Goal: Task Accomplishment & Management: Use online tool/utility

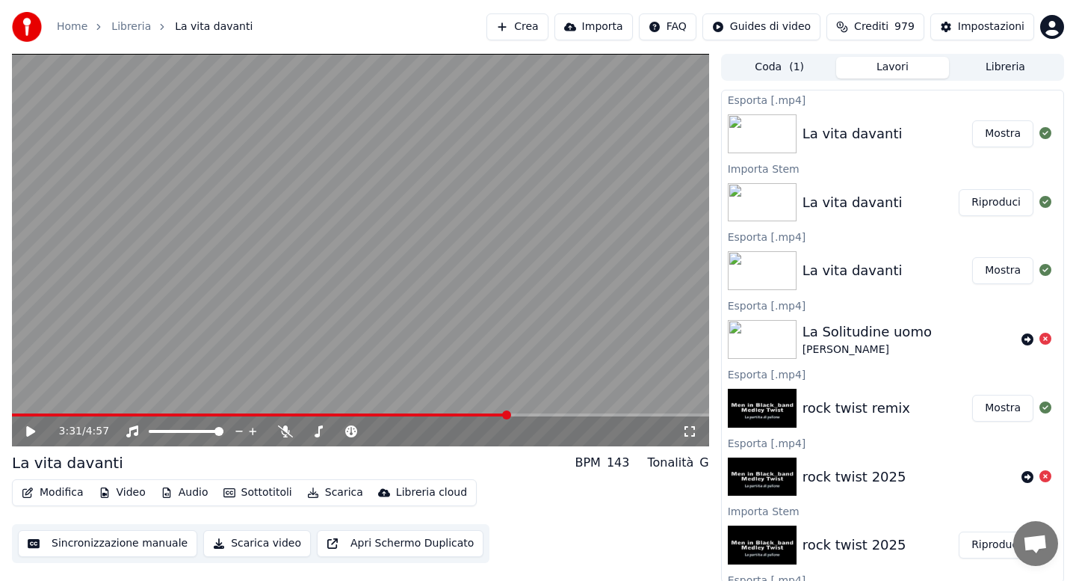
click at [75, 25] on link "Home" at bounding box center [72, 26] width 31 height 15
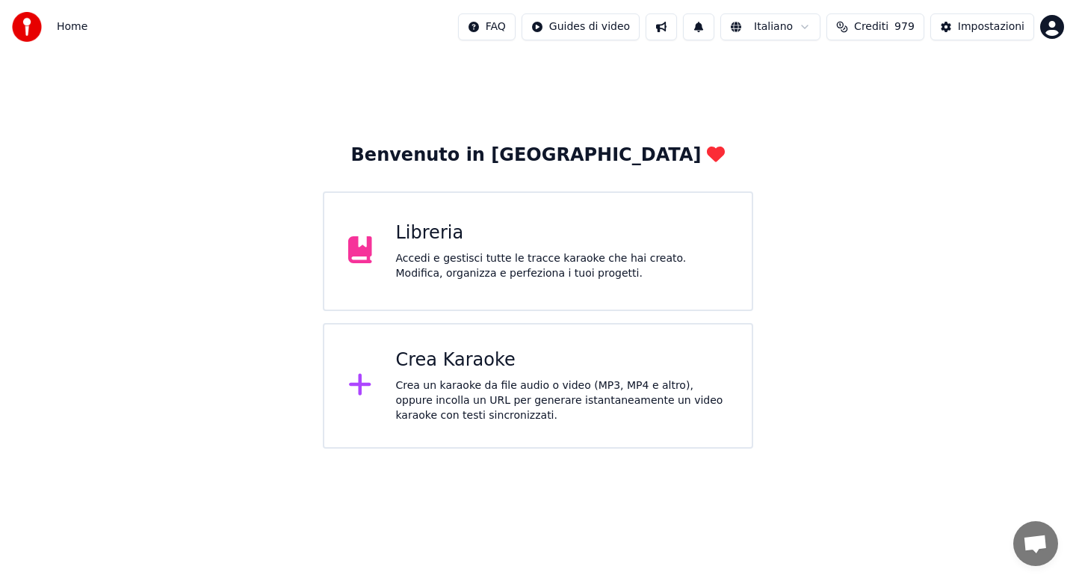
click at [462, 380] on div "Crea un karaoke da file audio o video (MP3, MP4 e altro), oppure incolla un URL…" at bounding box center [562, 400] width 332 height 45
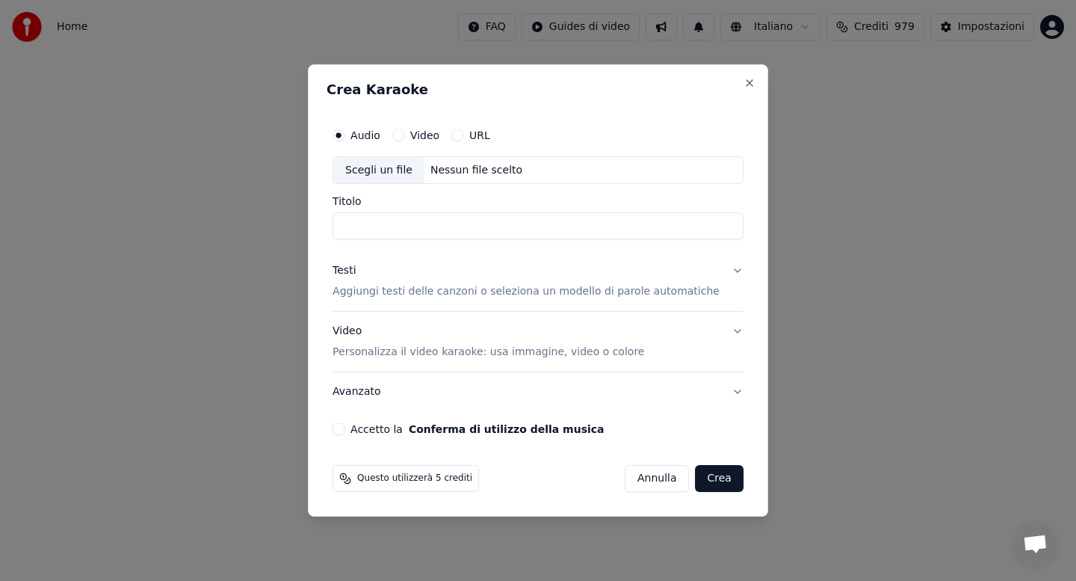
click at [463, 135] on button "URL" at bounding box center [457, 135] width 12 height 12
click at [462, 169] on input "text" at bounding box center [537, 170] width 411 height 30
click at [456, 183] on input "text" at bounding box center [537, 170] width 411 height 30
click at [464, 172] on input "text" at bounding box center [537, 170] width 411 height 30
click at [407, 221] on input "Titolo" at bounding box center [537, 227] width 411 height 27
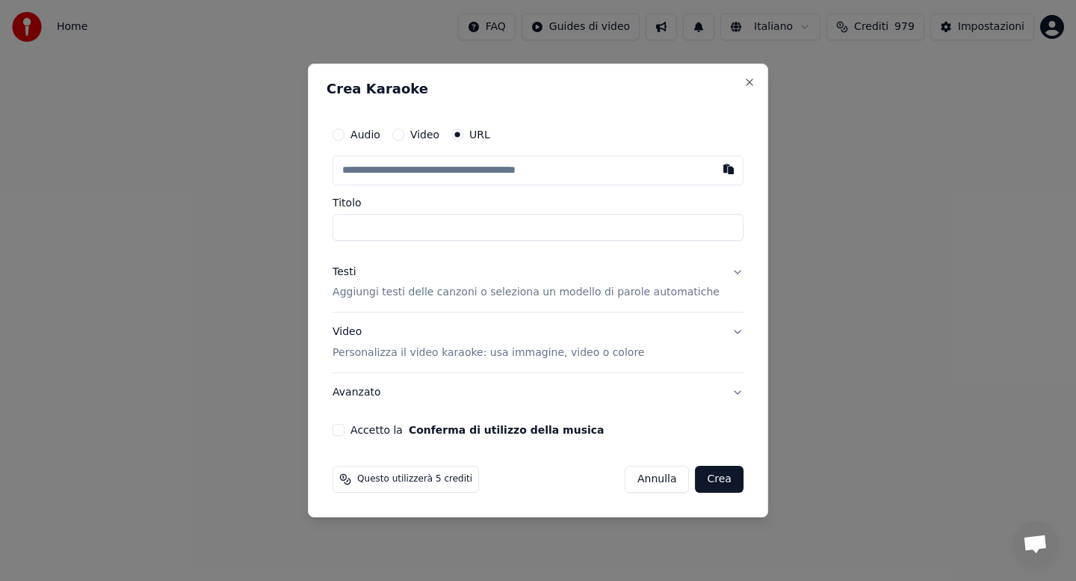
click at [394, 165] on input "text" at bounding box center [537, 170] width 411 height 30
click at [714, 170] on button "button" at bounding box center [729, 168] width 30 height 27
type input "**********"
click at [344, 429] on button "Accetto la Conferma di utilizzo della musica" at bounding box center [338, 430] width 12 height 12
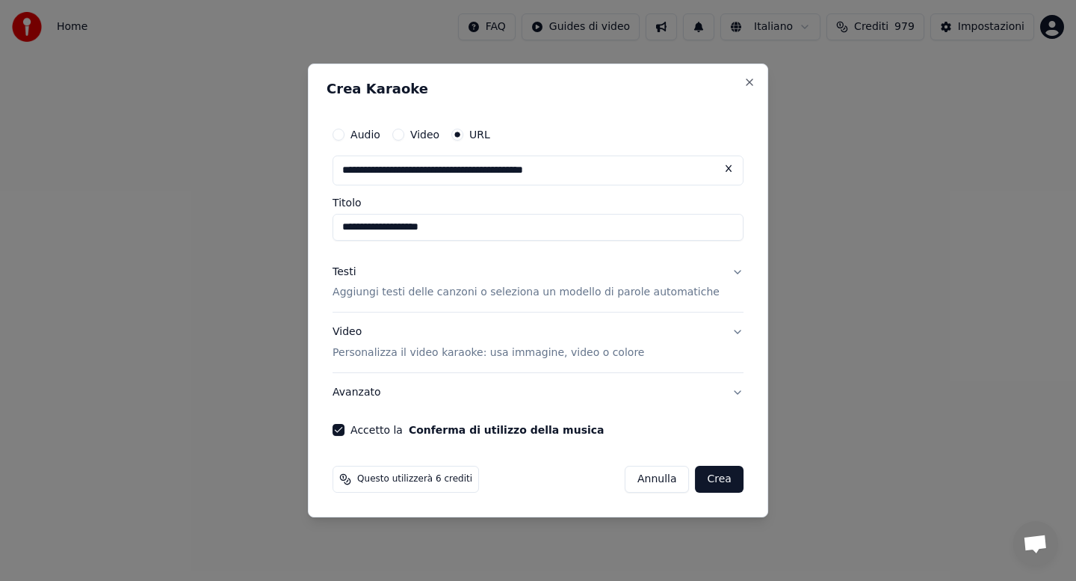
click at [724, 274] on button "Testi Aggiungi testi delle canzoni o seleziona un modello di parole automatiche" at bounding box center [537, 283] width 411 height 60
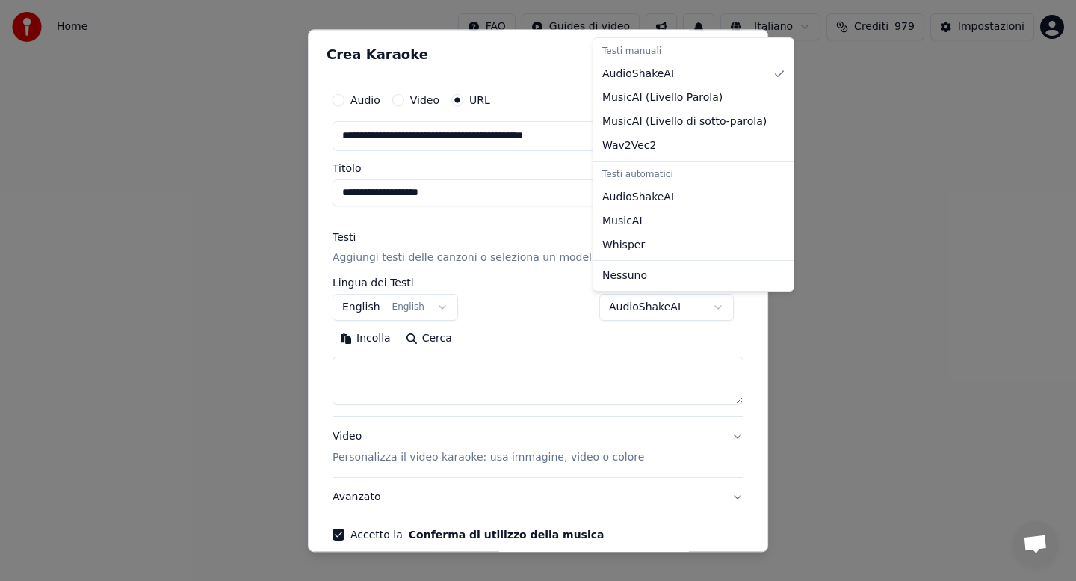
click at [698, 307] on body "**********" at bounding box center [538, 224] width 1076 height 448
select select "**********"
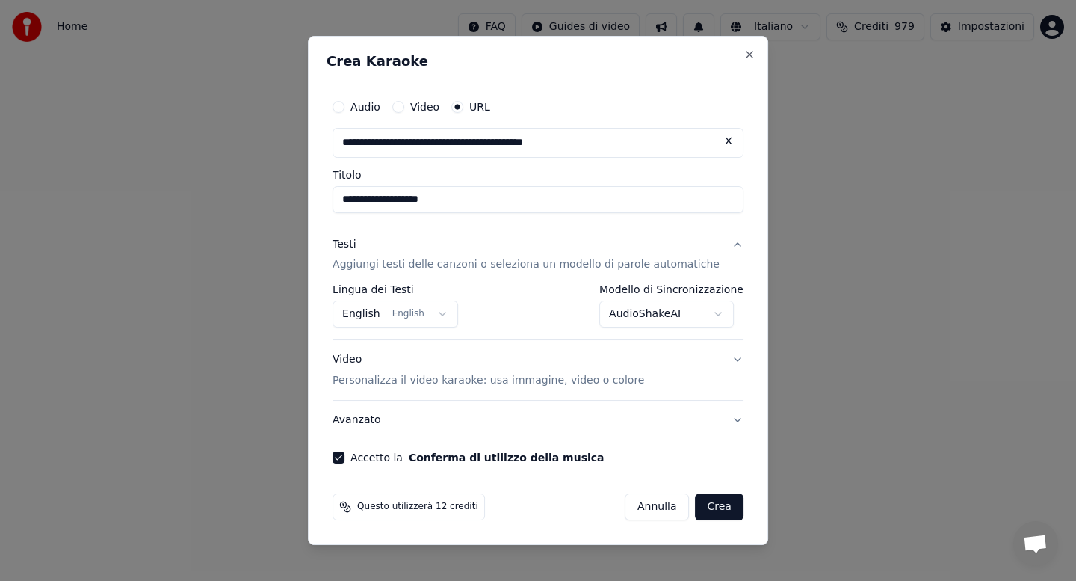
click at [705, 504] on button "Crea" at bounding box center [720, 506] width 48 height 27
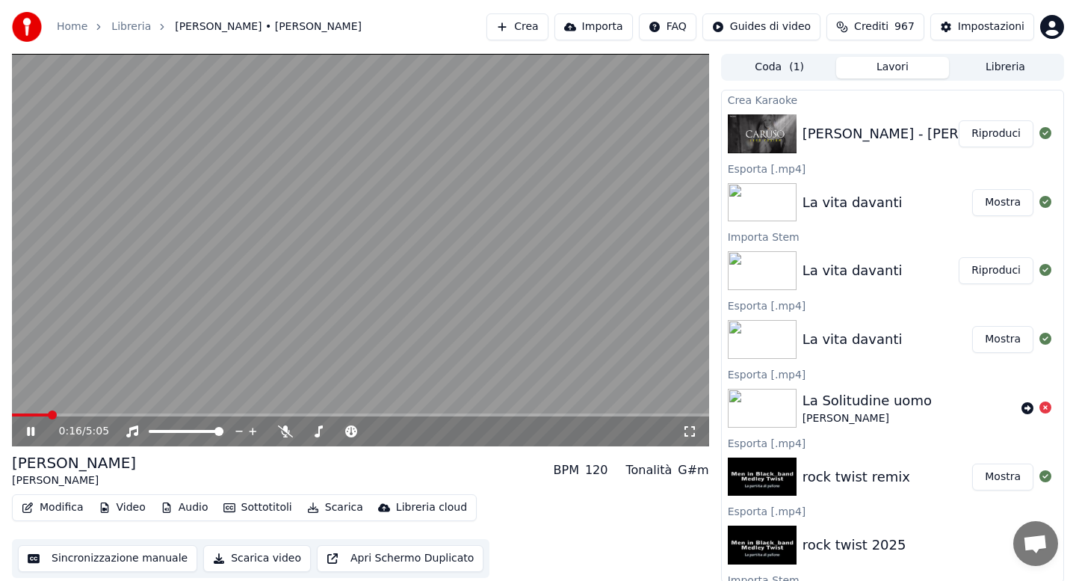
click at [32, 435] on icon at bounding box center [30, 431] width 7 height 9
click at [18, 413] on span at bounding box center [30, 414] width 37 height 3
click at [28, 432] on icon at bounding box center [30, 431] width 9 height 10
click at [182, 512] on button "Audio" at bounding box center [185, 507] width 60 height 21
click at [95, 326] on video at bounding box center [360, 250] width 697 height 392
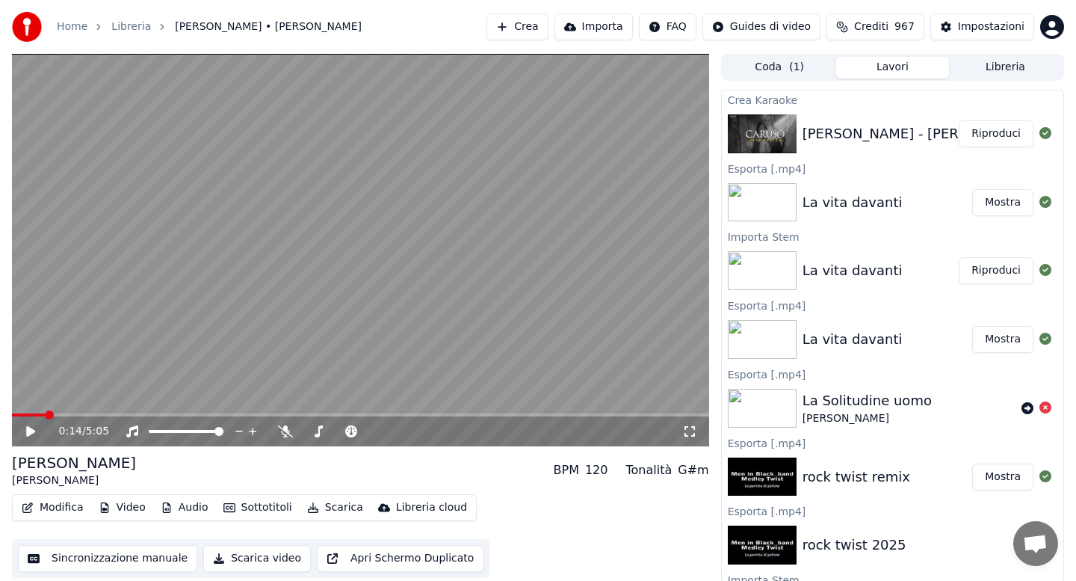
click at [110, 507] on button "Video" at bounding box center [122, 507] width 59 height 21
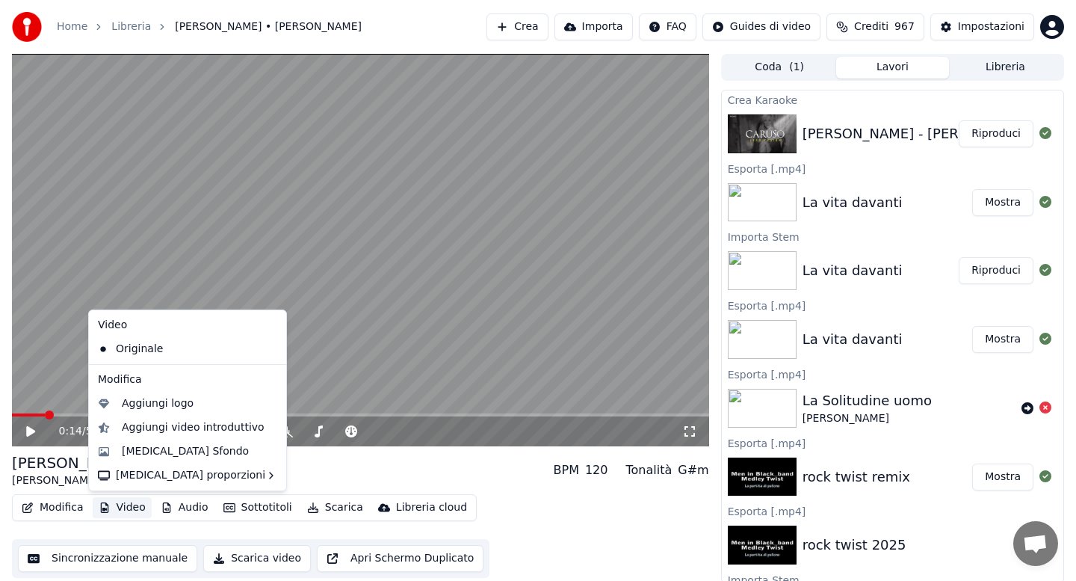
click at [68, 365] on video at bounding box center [360, 250] width 697 height 392
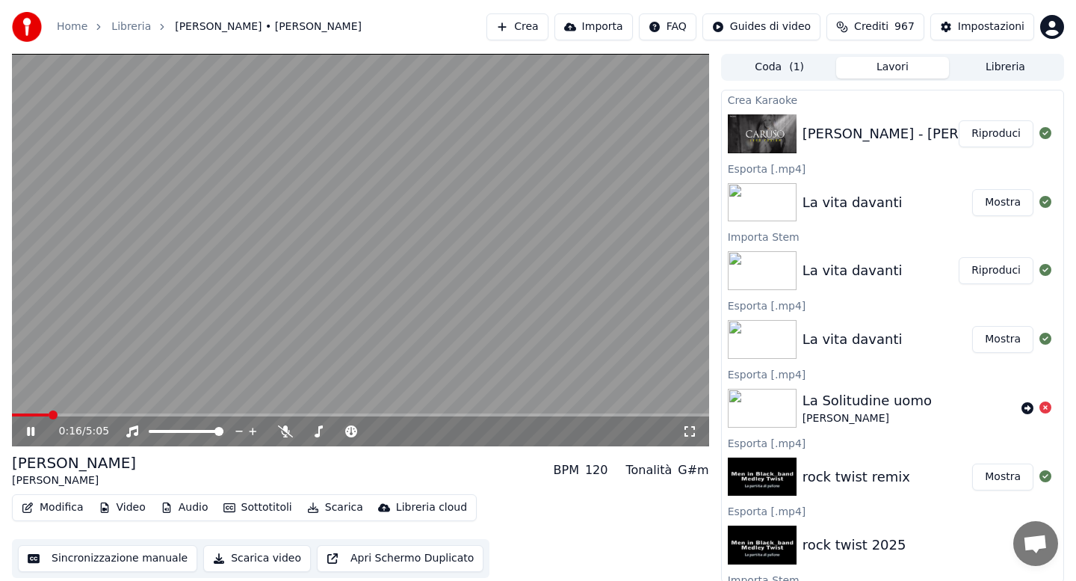
click at [182, 503] on button "Audio" at bounding box center [185, 507] width 60 height 21
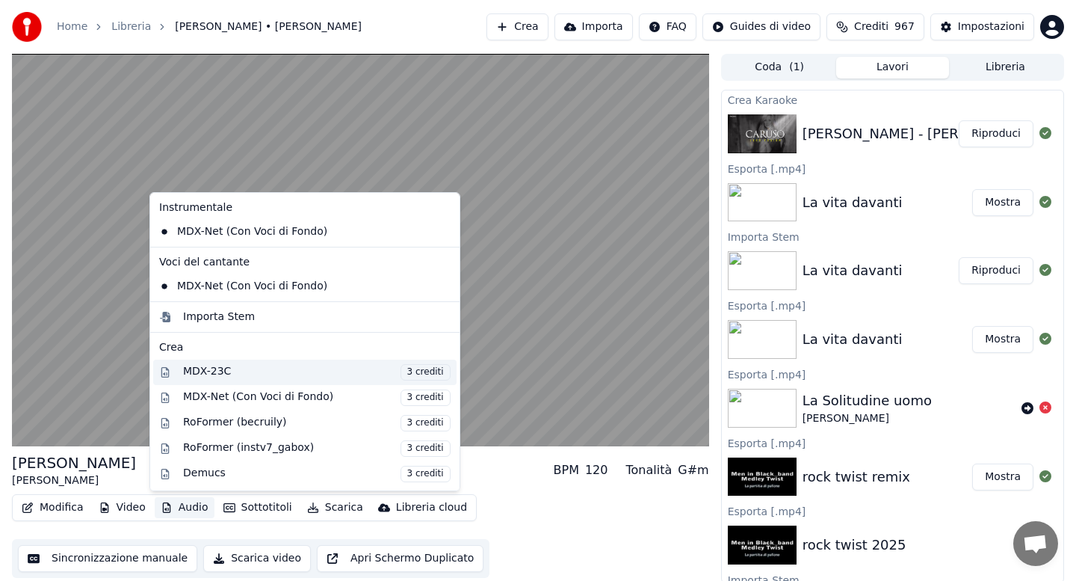
click at [229, 370] on div "MDX-23C 3 crediti" at bounding box center [316, 372] width 267 height 16
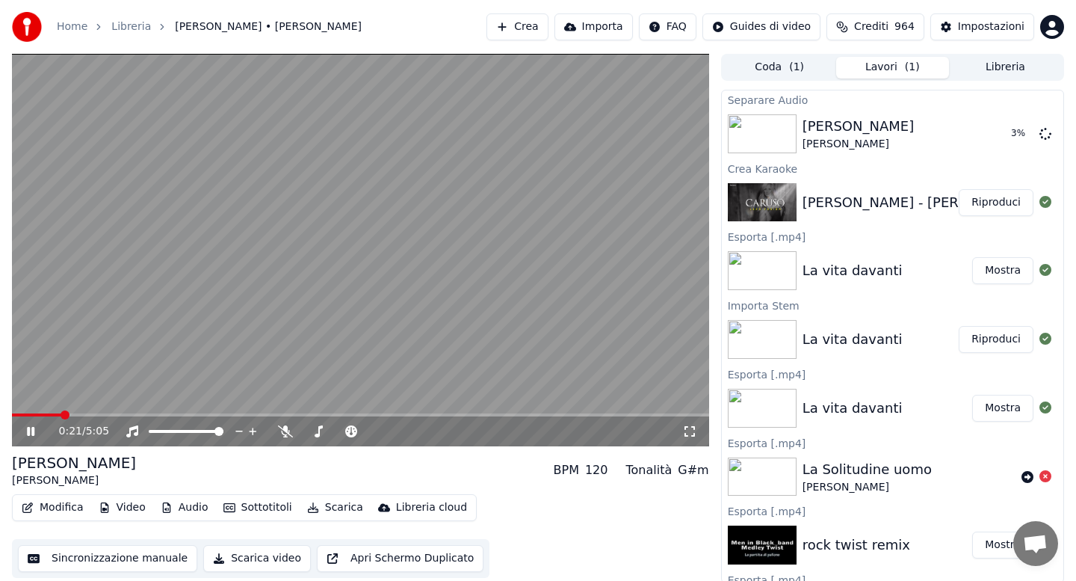
click at [28, 433] on icon at bounding box center [30, 431] width 7 height 9
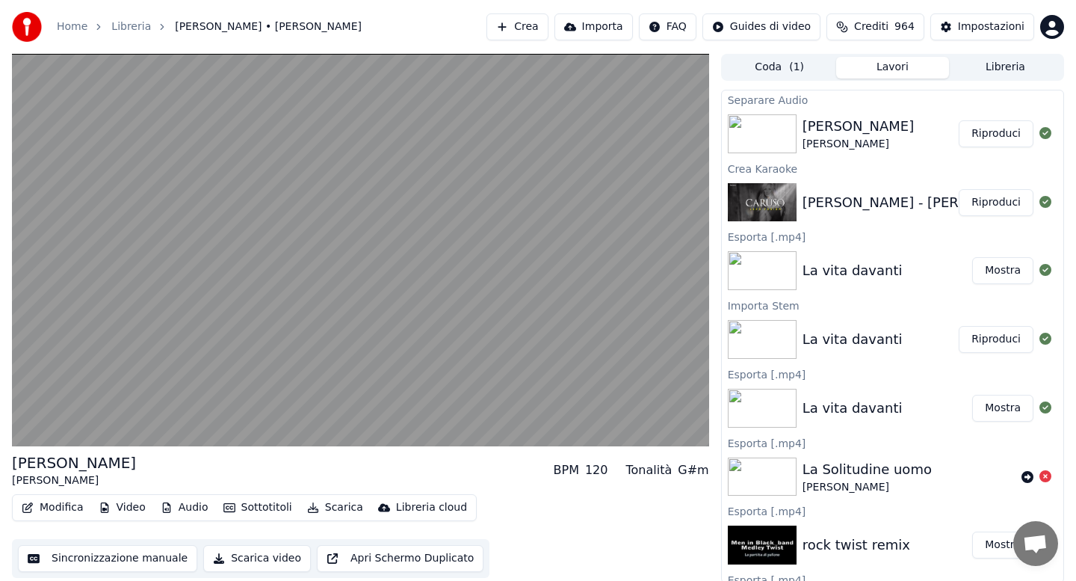
click at [34, 429] on div at bounding box center [360, 250] width 697 height 392
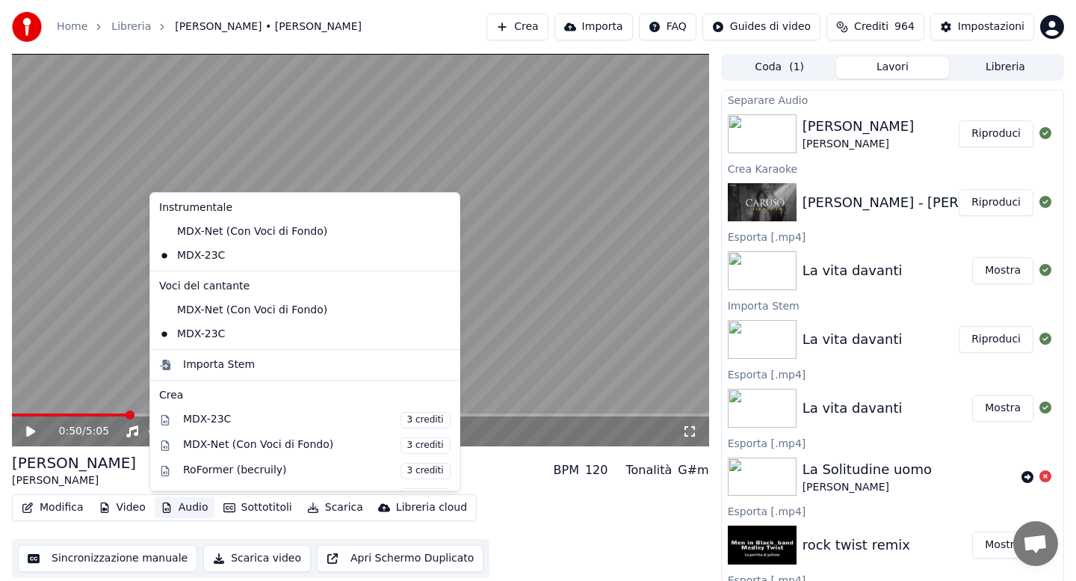
click at [183, 509] on button "Audio" at bounding box center [185, 507] width 60 height 21
click at [18, 414] on span at bounding box center [69, 414] width 115 height 3
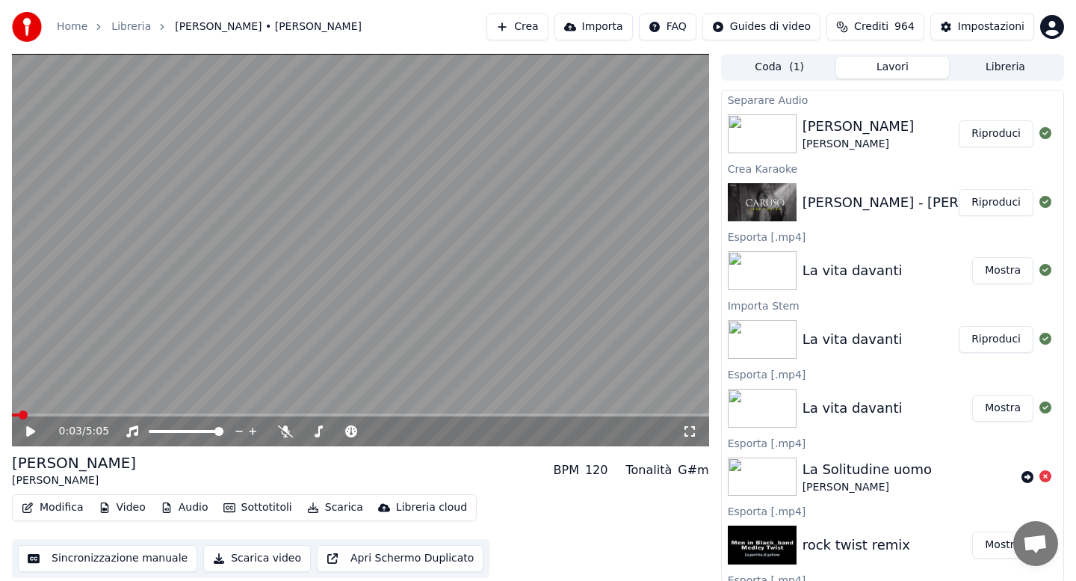
click at [25, 433] on icon at bounding box center [41, 431] width 35 height 12
click at [182, 510] on button "Audio" at bounding box center [185, 507] width 60 height 21
click at [121, 370] on video at bounding box center [360, 250] width 697 height 392
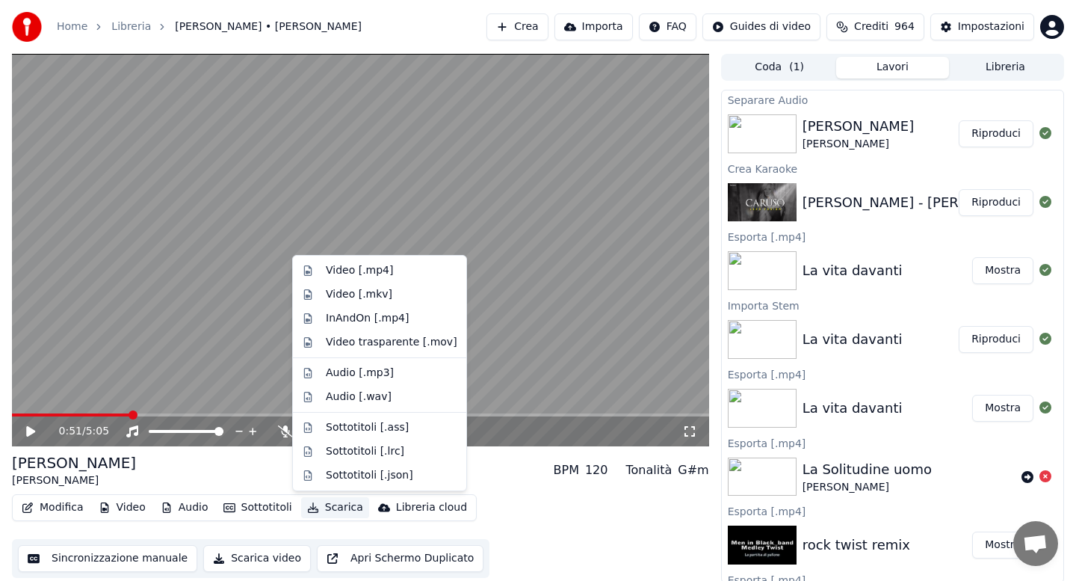
click at [331, 509] on button "Scarica" at bounding box center [335, 507] width 68 height 21
click at [348, 272] on div "Video [.mp4]" at bounding box center [359, 270] width 67 height 15
